Goal: Check status: Check status

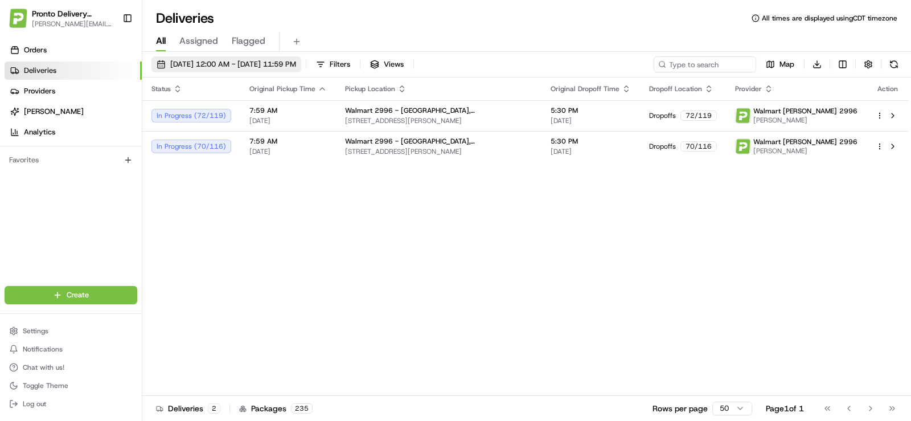
click at [222, 62] on span "[DATE] 12:00 AM - [DATE] 11:59 PM" at bounding box center [233, 64] width 126 height 10
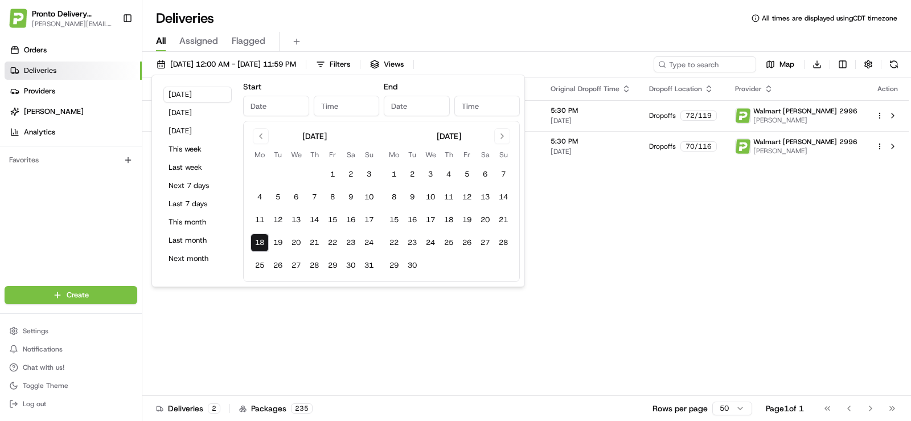
type input "[DATE]"
type input "12:00 AM"
type input "[DATE]"
type input "11:59 PM"
click at [369, 220] on button "17" at bounding box center [369, 220] width 18 height 18
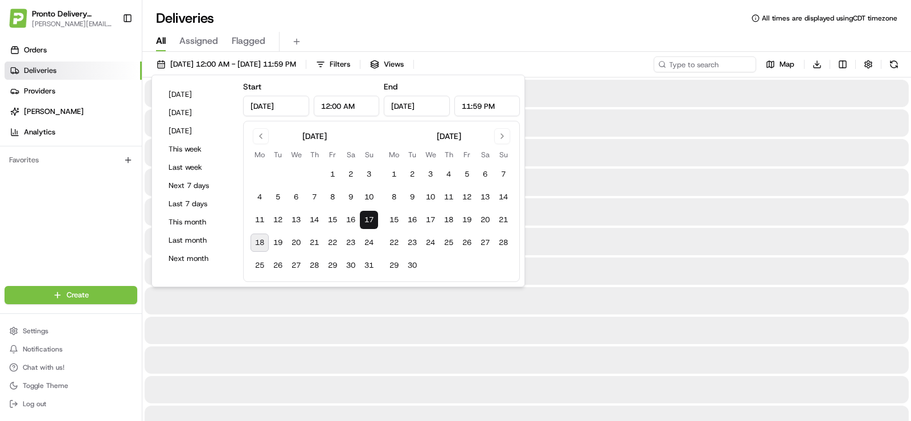
type input "[DATE]"
click at [369, 220] on button "17" at bounding box center [369, 220] width 18 height 18
click at [102, 215] on div "Orders Deliveries Providers [PERSON_NAME] Analytics Favorites" at bounding box center [71, 164] width 142 height 256
